Goal: Information Seeking & Learning: Compare options

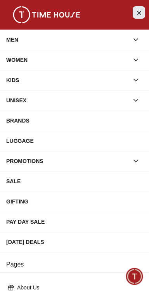
click at [138, 18] on button "Close Menu" at bounding box center [139, 12] width 12 height 12
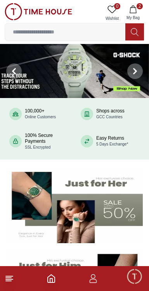
click at [90, 32] on input at bounding box center [65, 32] width 120 height 16
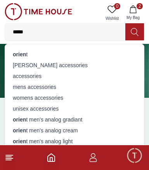
type input "******"
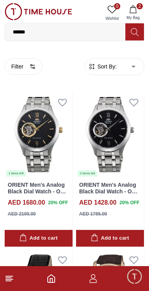
click at [40, 33] on input "******" at bounding box center [65, 32] width 120 height 16
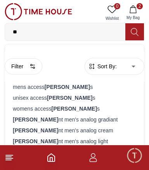
type input "*"
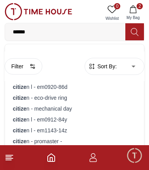
type input "*******"
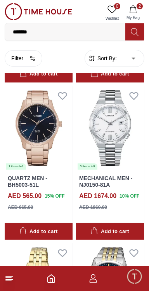
scroll to position [2869, 0]
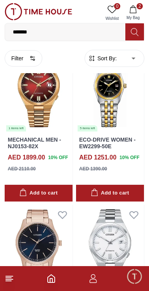
scroll to position [3416, 0]
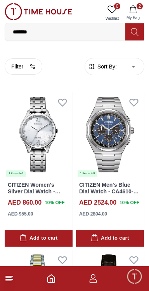
click at [10, 279] on line at bounding box center [9, 279] width 7 height 0
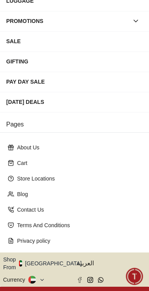
scroll to position [146, 0]
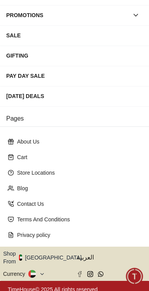
click at [49, 253] on button "Shop From [GEOGRAPHIC_DATA]" at bounding box center [45, 257] width 84 height 16
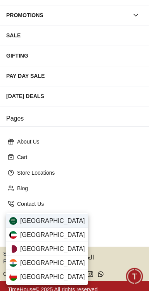
click at [22, 218] on span "[GEOGRAPHIC_DATA]" at bounding box center [52, 220] width 65 height 9
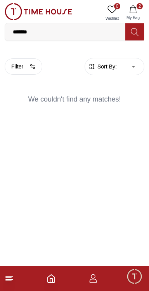
click at [134, 276] on span "Minimize live chat window" at bounding box center [134, 276] width 23 height 23
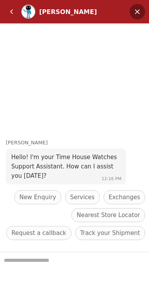
click at [138, 11] on em "Minimize" at bounding box center [138, 12] width 16 height 16
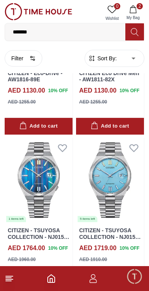
scroll to position [1571, 0]
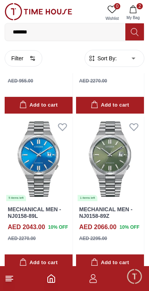
scroll to position [4538, 0]
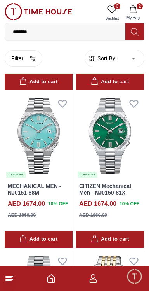
scroll to position [2469, 0]
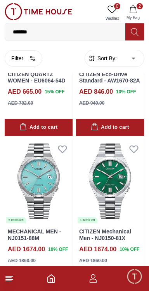
click at [135, 13] on button "2 My Bag" at bounding box center [133, 13] width 23 height 20
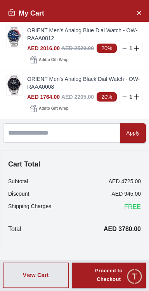
scroll to position [4535, 0]
click at [138, 13] on icon "Close Account" at bounding box center [139, 12] width 3 height 3
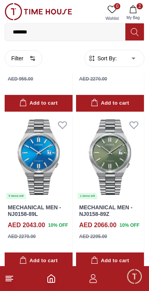
click at [9, 280] on line at bounding box center [8, 280] width 5 height 0
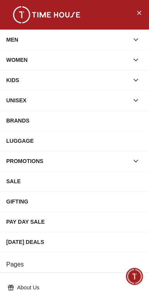
scroll to position [146, 0]
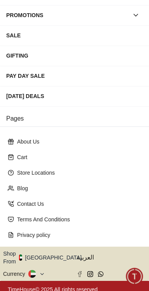
click at [53, 252] on button "Shop From [GEOGRAPHIC_DATA]" at bounding box center [45, 257] width 84 height 16
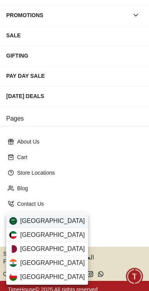
click at [28, 218] on span "[GEOGRAPHIC_DATA]" at bounding box center [52, 220] width 65 height 9
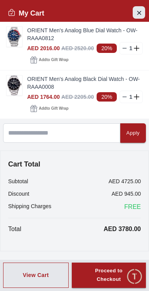
click at [140, 13] on icon "Close Account" at bounding box center [139, 13] width 6 height 10
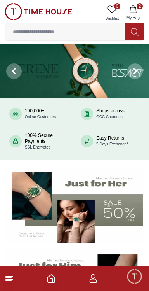
click at [11, 276] on line at bounding box center [9, 276] width 7 height 0
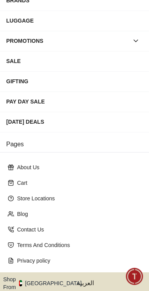
scroll to position [146, 0]
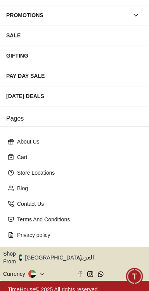
click at [48, 249] on button "Shop From [GEOGRAPHIC_DATA]" at bounding box center [45, 257] width 84 height 16
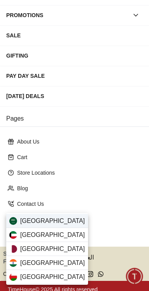
click at [25, 221] on span "[GEOGRAPHIC_DATA]" at bounding box center [52, 220] width 65 height 9
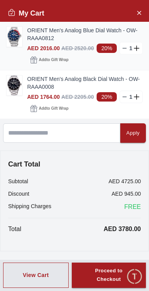
click at [124, 48] on line at bounding box center [124, 48] width 3 height 0
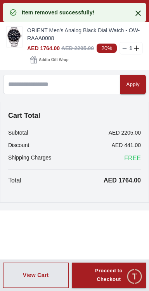
click at [139, 16] on icon at bounding box center [138, 13] width 9 height 9
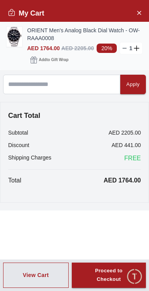
click at [122, 49] on icon at bounding box center [125, 48] width 6 height 6
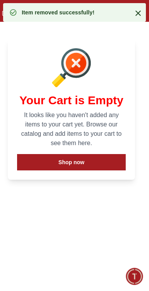
click at [137, 15] on icon at bounding box center [138, 13] width 9 height 9
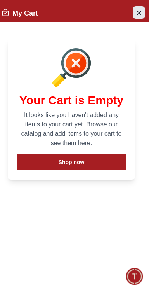
click at [139, 17] on icon "Close Account" at bounding box center [139, 13] width 6 height 10
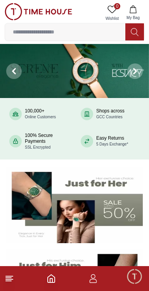
click at [11, 276] on line at bounding box center [9, 276] width 7 height 0
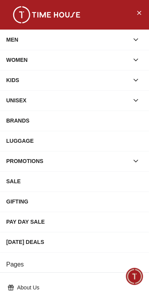
scroll to position [146, 0]
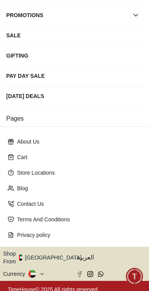
click at [52, 255] on button "Shop From [GEOGRAPHIC_DATA]" at bounding box center [45, 257] width 84 height 16
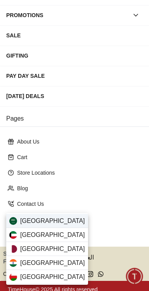
click at [59, 221] on div "[GEOGRAPHIC_DATA]" at bounding box center [47, 221] width 82 height 14
